Goal: Find specific page/section: Find specific page/section

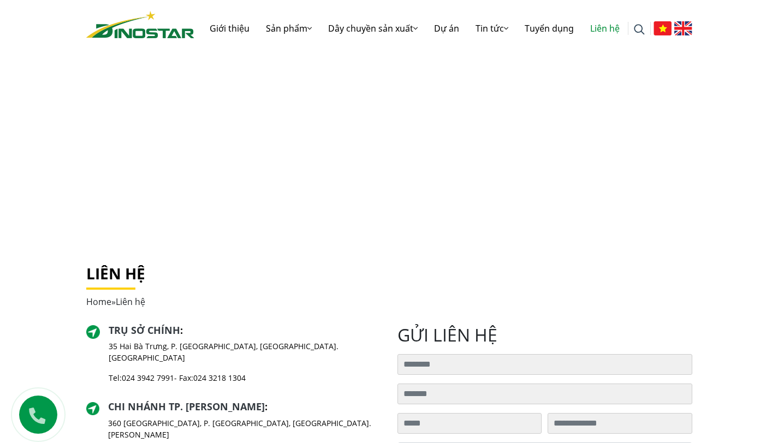
click at [682, 28] on img at bounding box center [683, 28] width 18 height 14
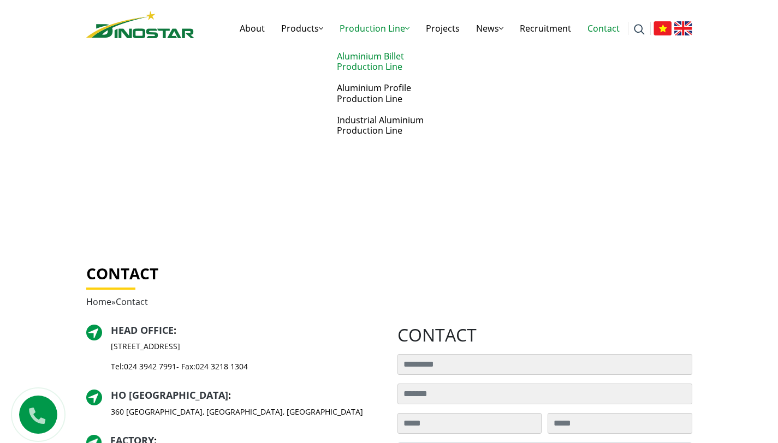
click at [380, 59] on link "Aluminium Billet Production Line" at bounding box center [385, 62] width 109 height 32
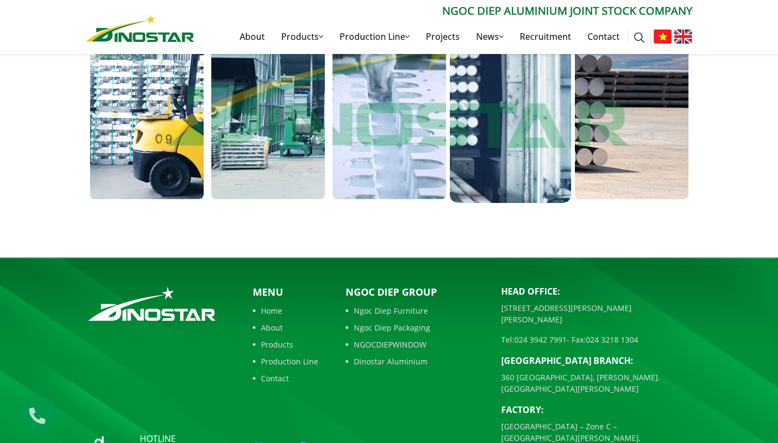
scroll to position [985, 0]
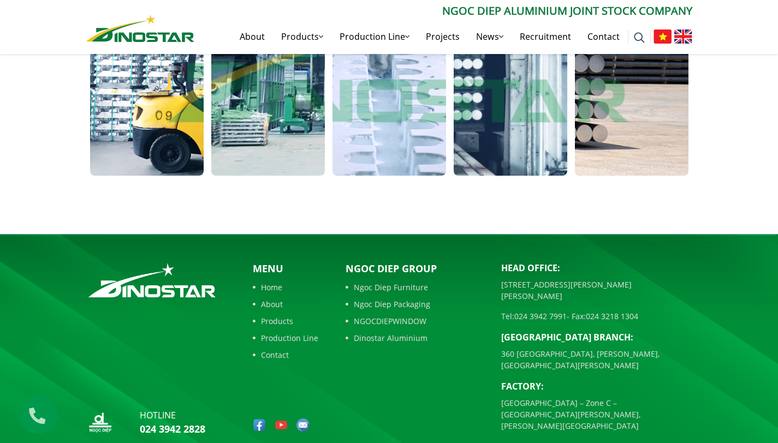
click at [277, 349] on link "Contact" at bounding box center [285, 354] width 65 height 11
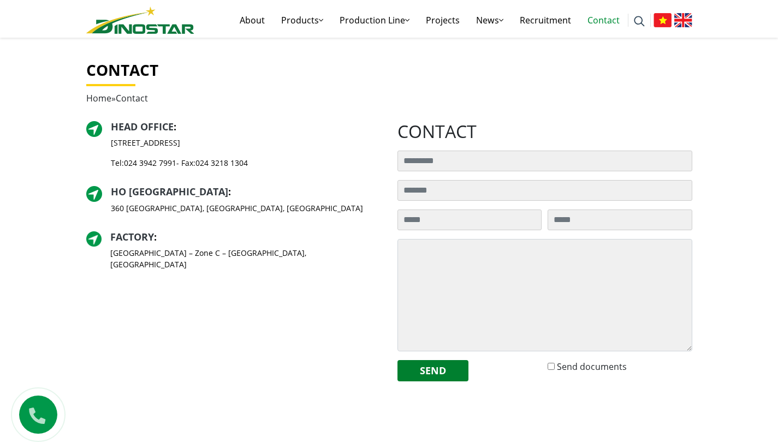
scroll to position [353, 0]
